Goal: Navigation & Orientation: Find specific page/section

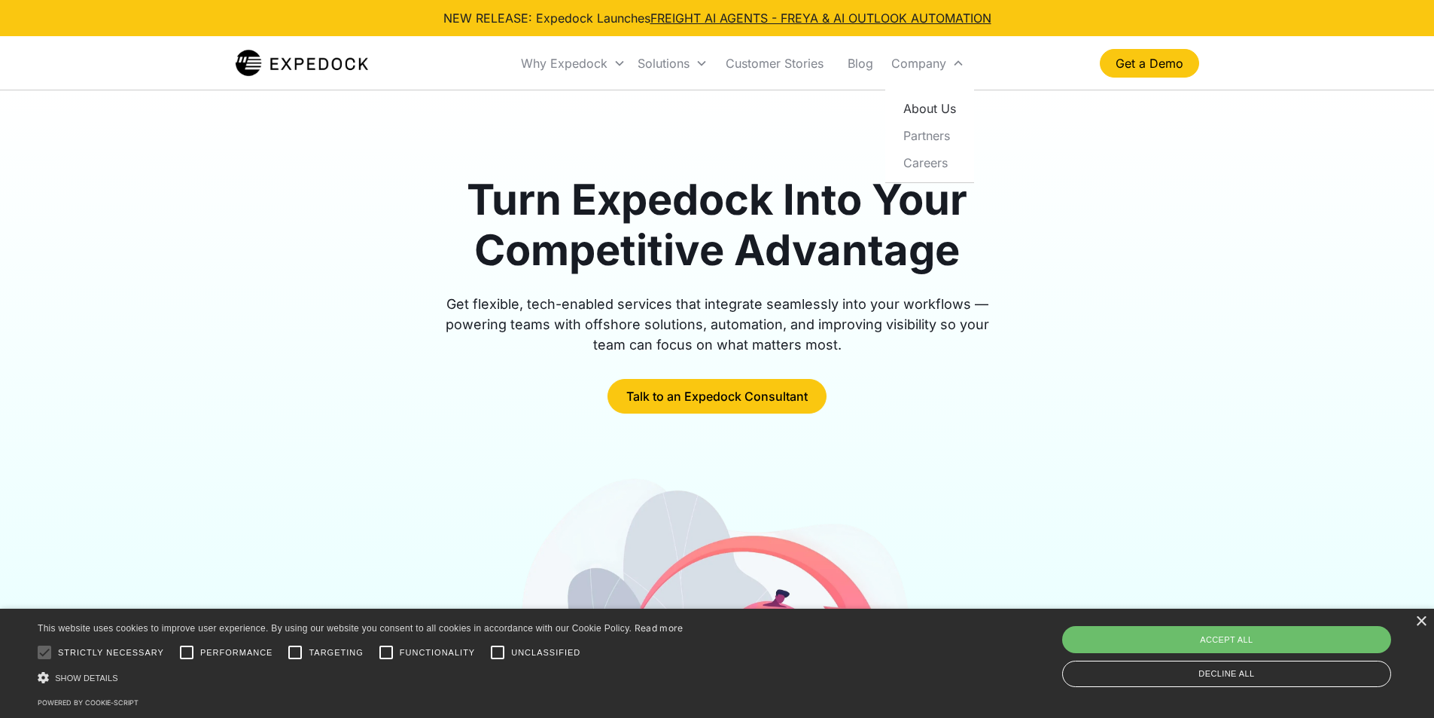
click at [921, 108] on link "About Us" at bounding box center [929, 108] width 77 height 27
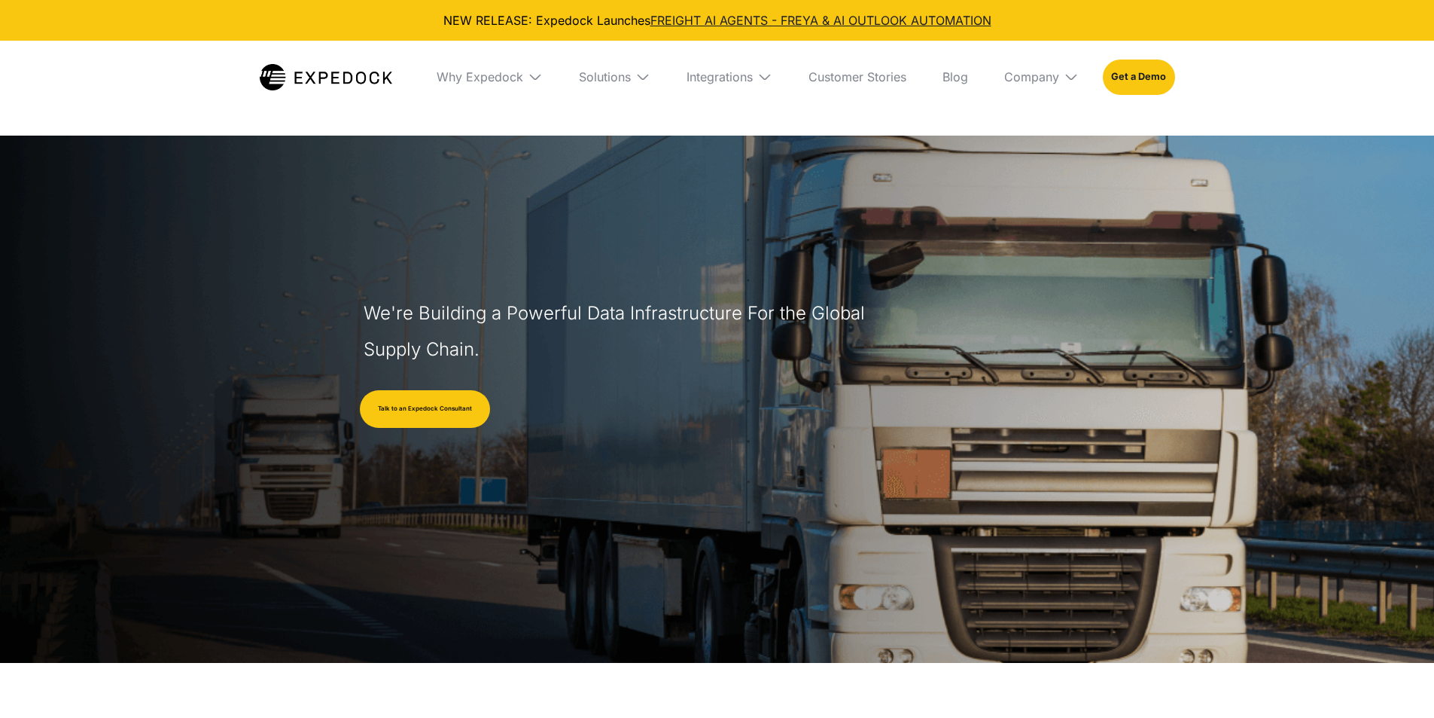
select select
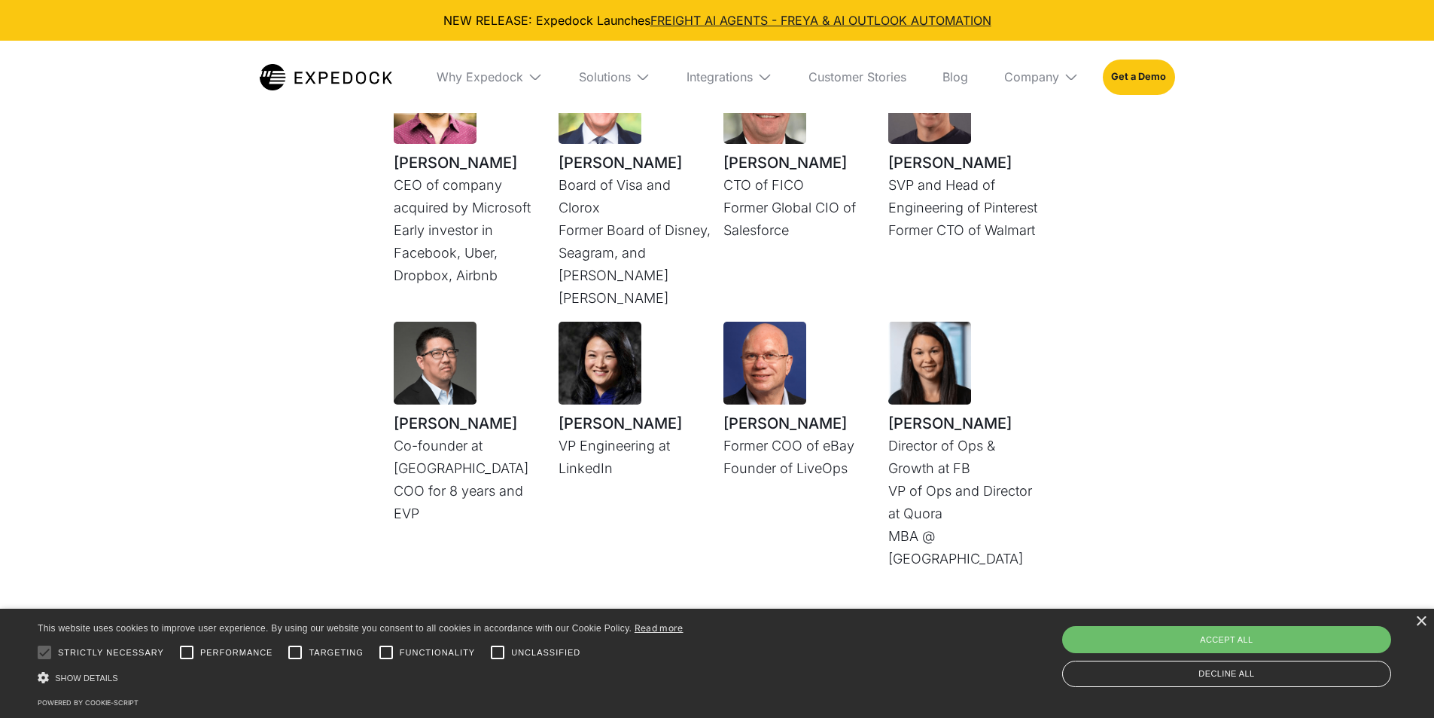
scroll to position [4518, 0]
